Goal: Transaction & Acquisition: Purchase product/service

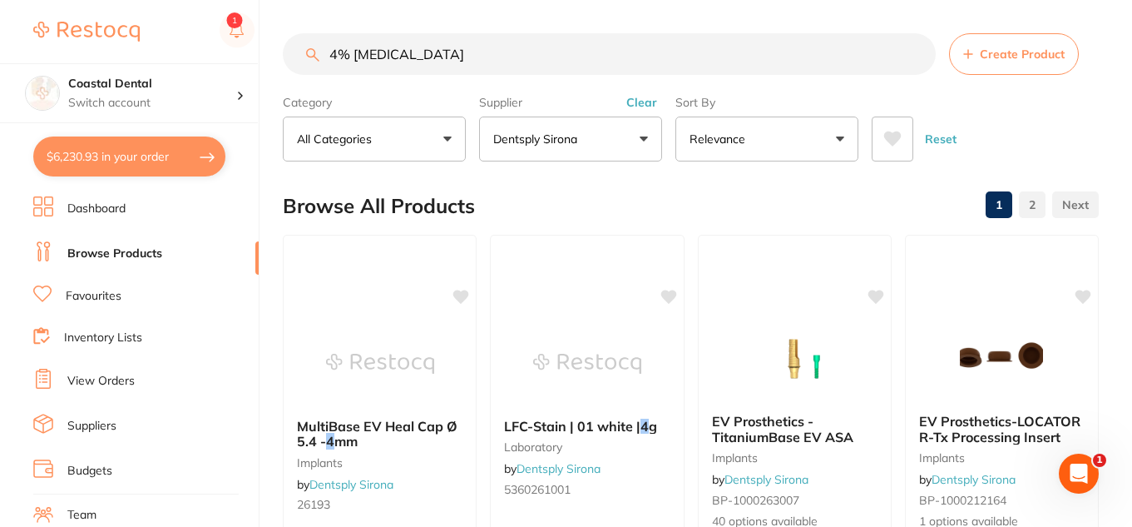
click at [486, 52] on input "4% [MEDICAL_DATA]" at bounding box center [609, 54] width 653 height 42
click at [104, 295] on link "Favourites" at bounding box center [94, 296] width 56 height 17
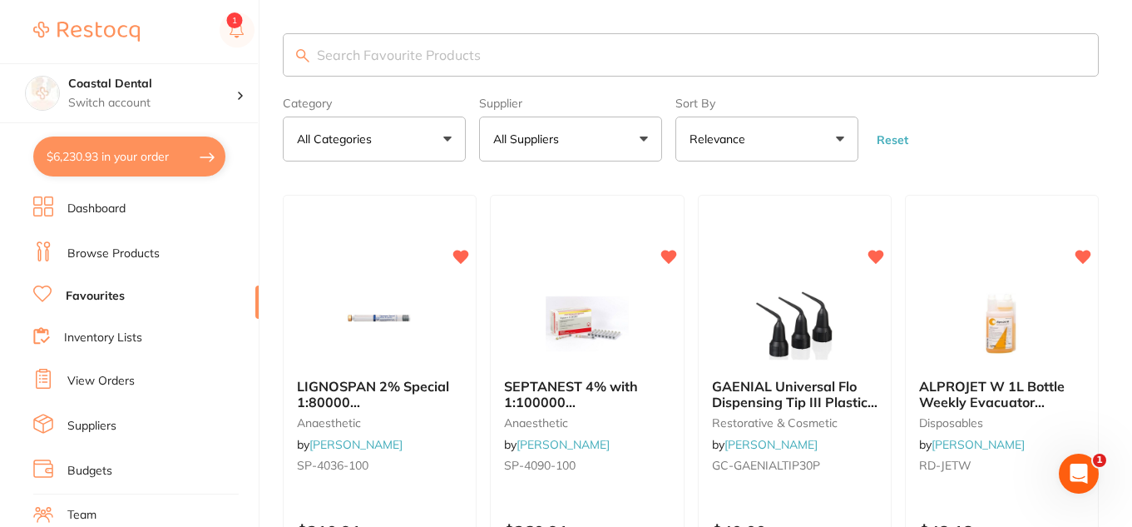
click at [464, 53] on input "search" at bounding box center [691, 54] width 816 height 43
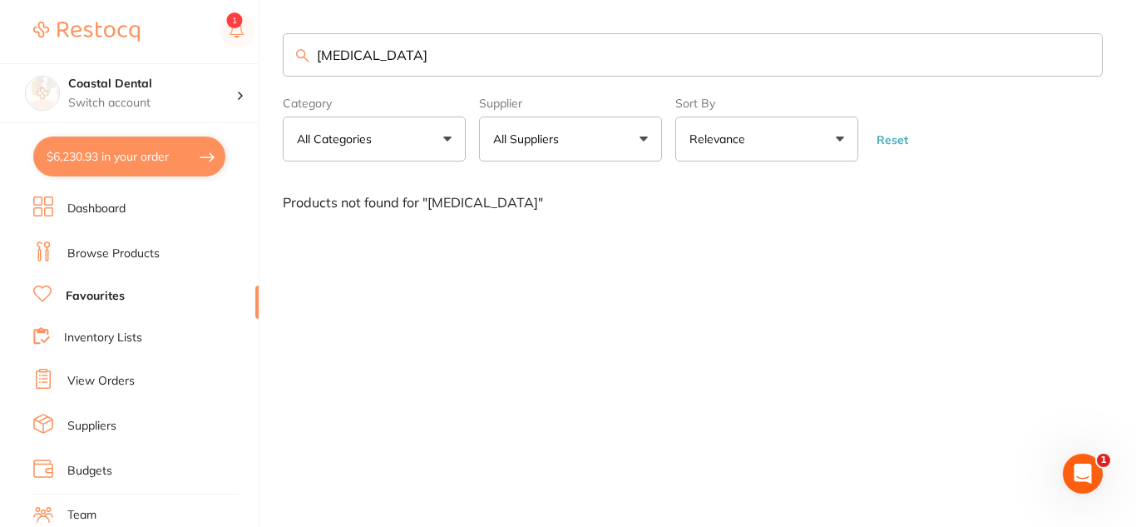
type input "[MEDICAL_DATA]"
click at [647, 133] on button "All Suppliers" at bounding box center [570, 138] width 183 height 45
drag, startPoint x: 396, startPoint y: 52, endPoint x: 120, endPoint y: 1, distance: 280.8
click at [120, 4] on div "$6,230.93 Coastal Dental Switch account Coastal Dental Dental Sanctuary $6,230.…" at bounding box center [568, 263] width 1136 height 527
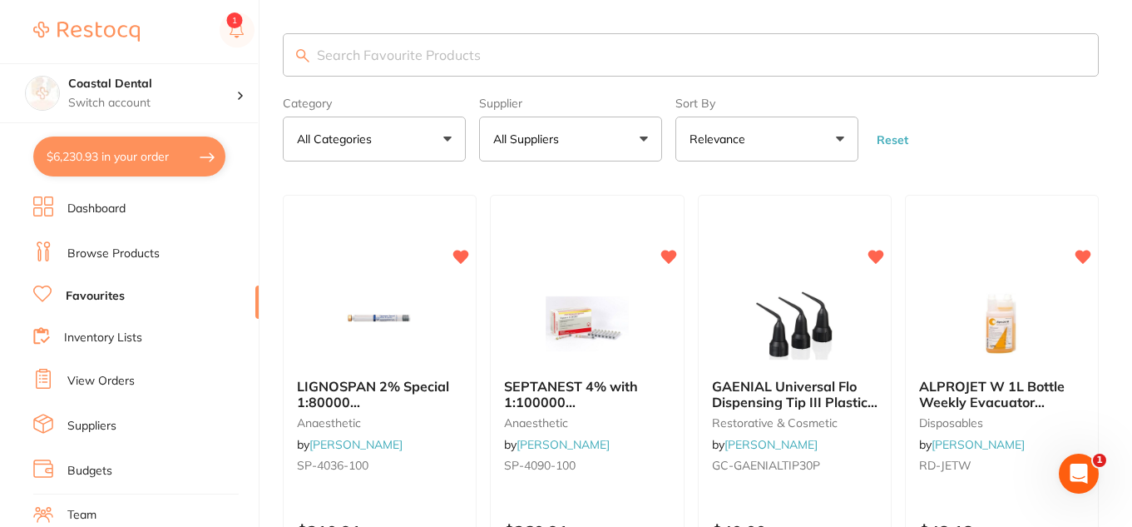
click at [641, 136] on button "All Suppliers" at bounding box center [570, 138] width 183 height 45
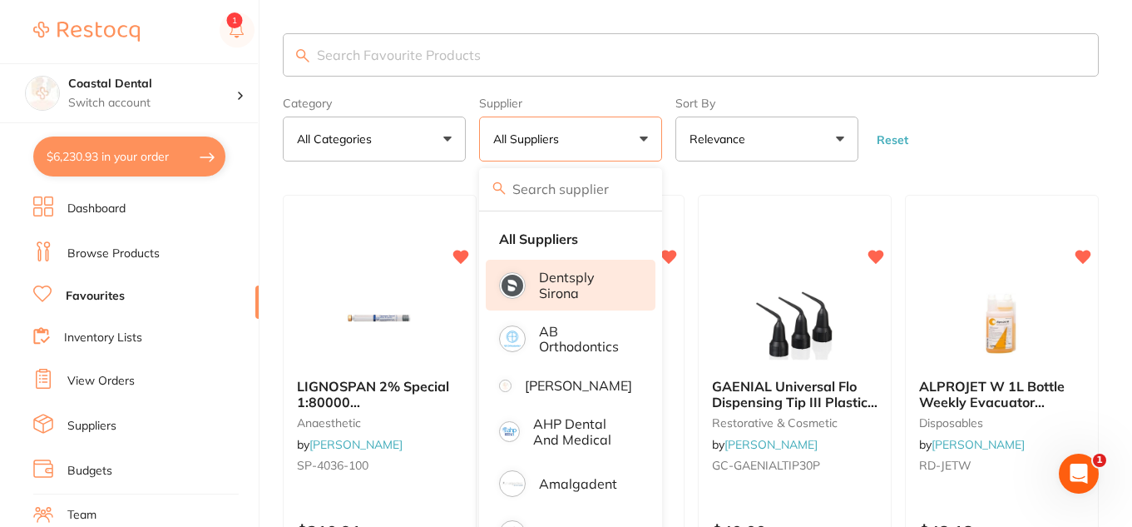
click at [564, 294] on p "Dentsply Sirona" at bounding box center [585, 285] width 93 height 31
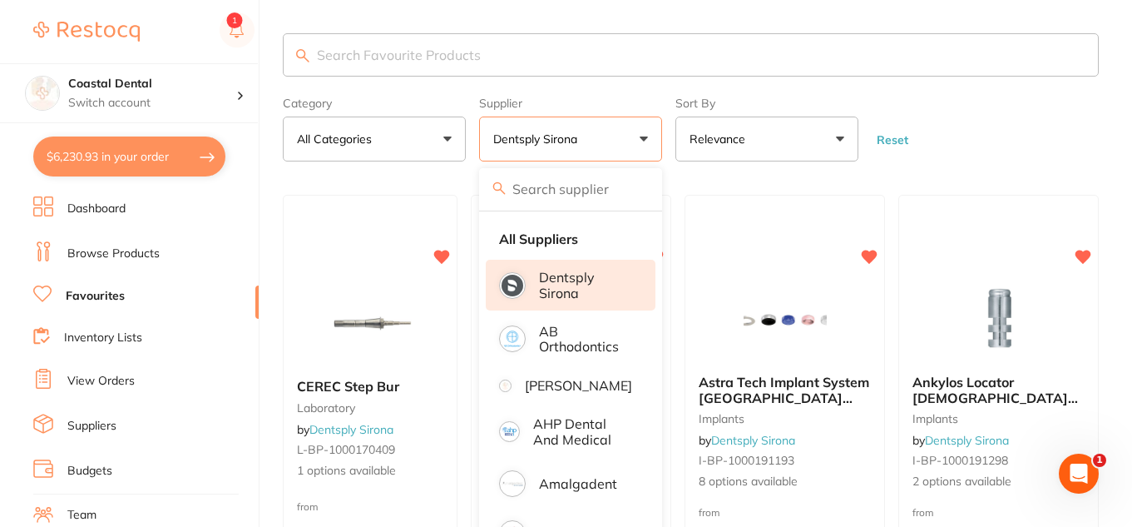
click at [961, 107] on form "Category All Categories All Categories endodontics equipment implants infection…" at bounding box center [691, 126] width 816 height 72
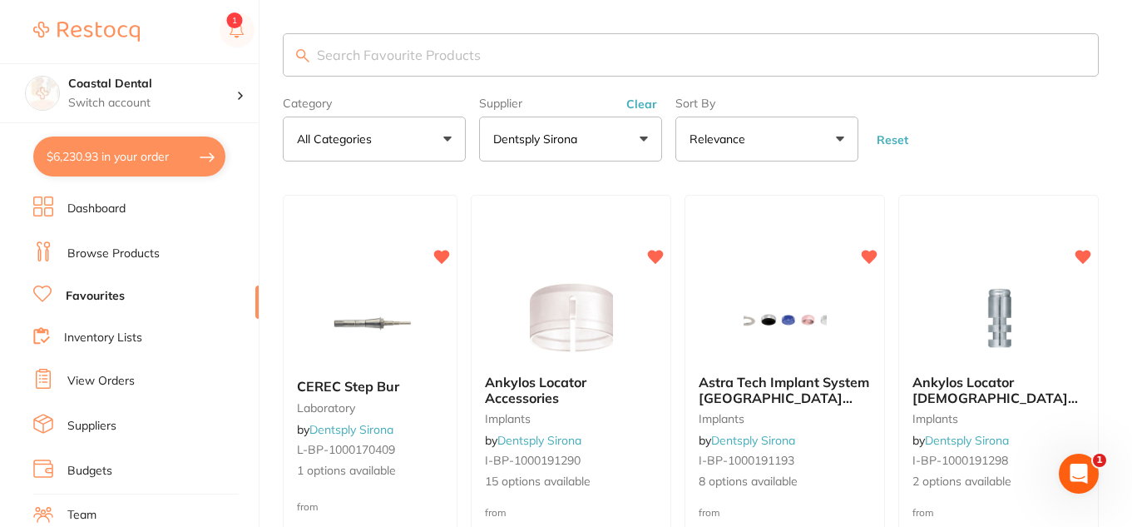
click at [424, 59] on input "search" at bounding box center [691, 54] width 816 height 43
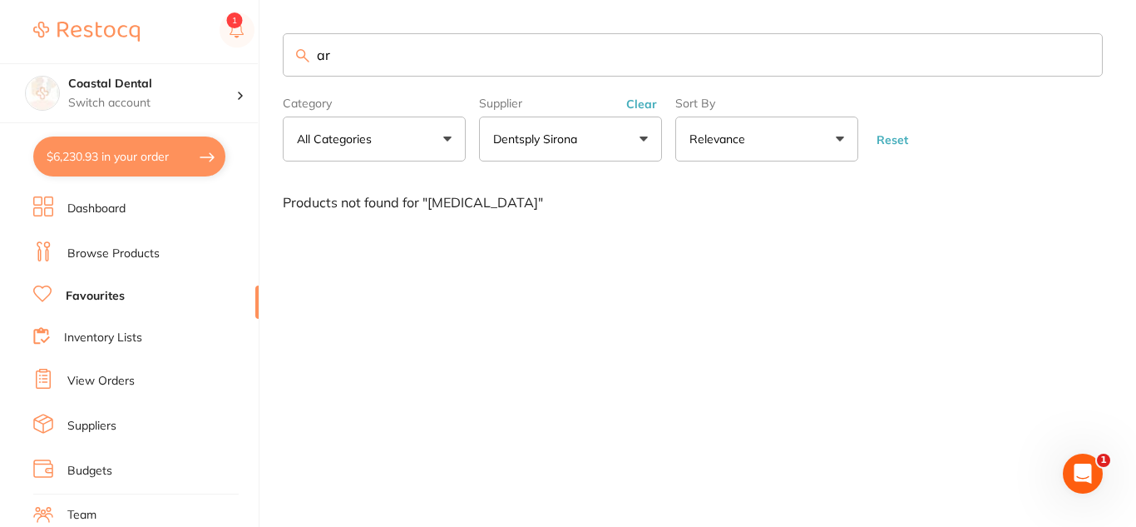
type input "a"
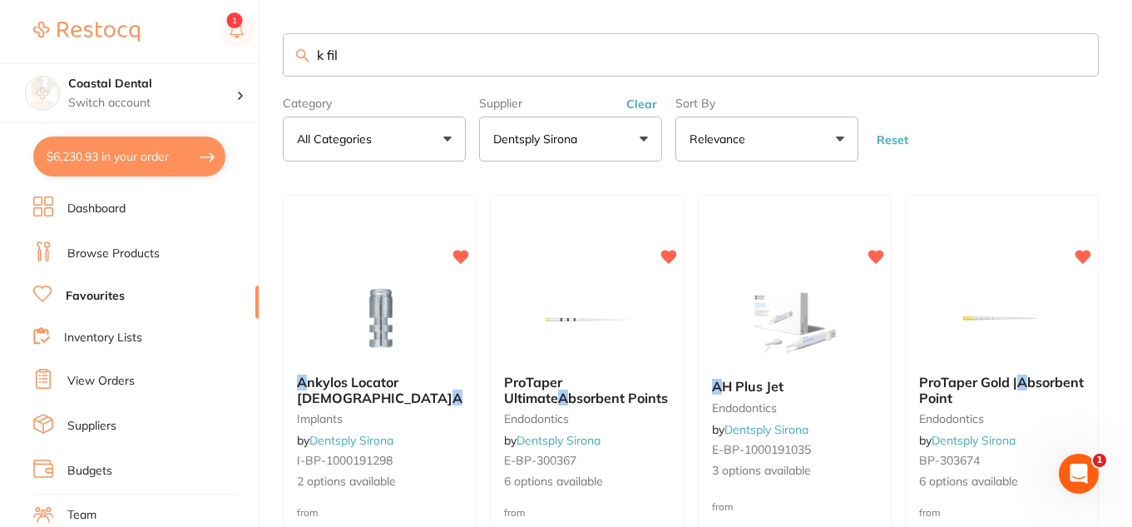
type input "k file"
